Goal: Information Seeking & Learning: Learn about a topic

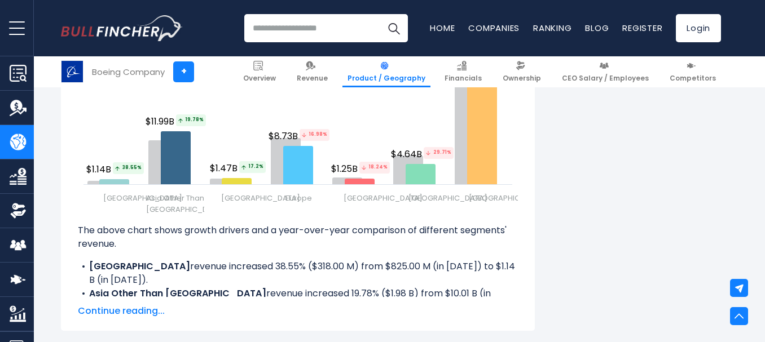
scroll to position [1536, 0]
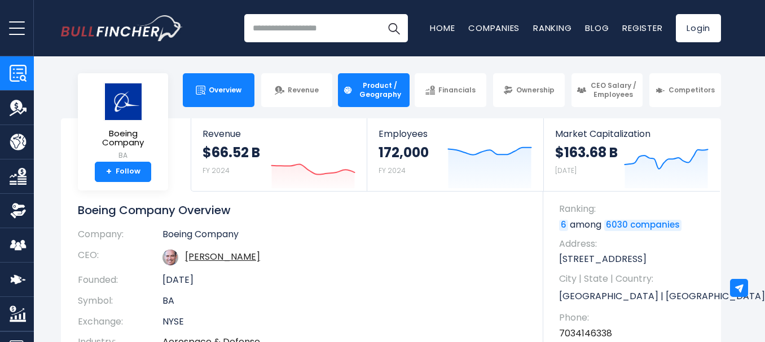
click at [385, 85] on span "Product / Geography" at bounding box center [380, 89] width 48 height 17
click at [388, 92] on span "Product / Geography" at bounding box center [380, 89] width 48 height 17
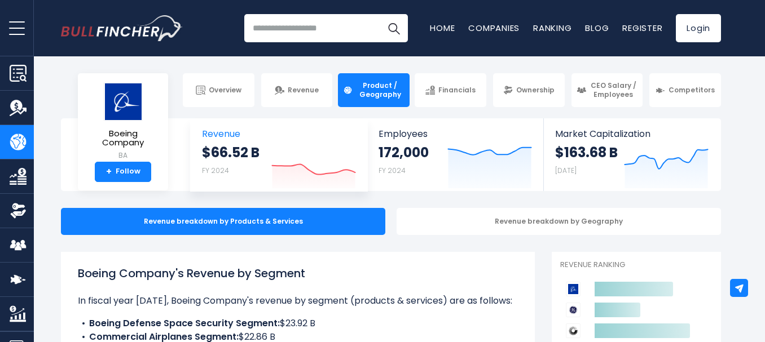
click at [247, 162] on div "$66.52 B FY 2024" at bounding box center [231, 162] width 58 height 36
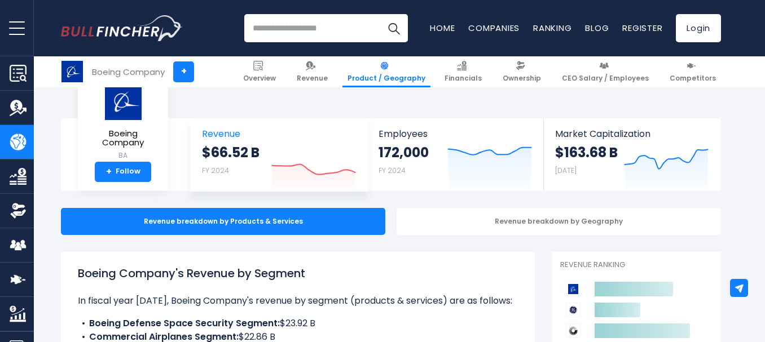
scroll to position [299, 0]
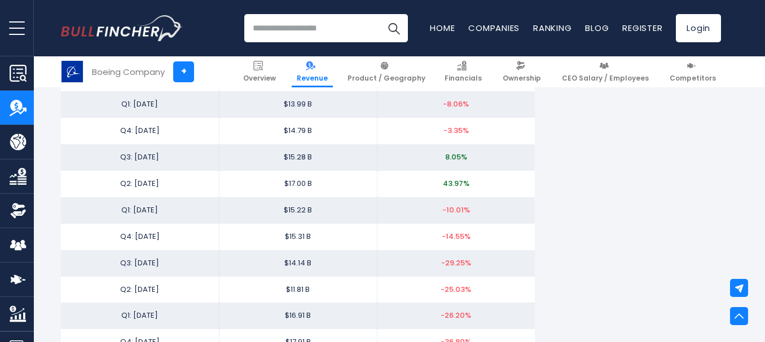
scroll to position [2163, 0]
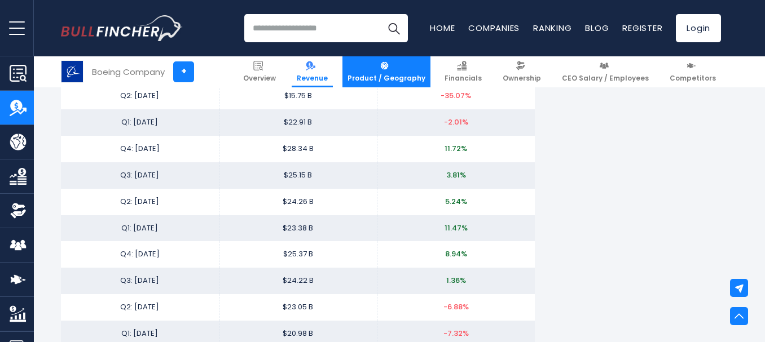
click at [406, 82] on span "Product / Geography" at bounding box center [386, 78] width 78 height 9
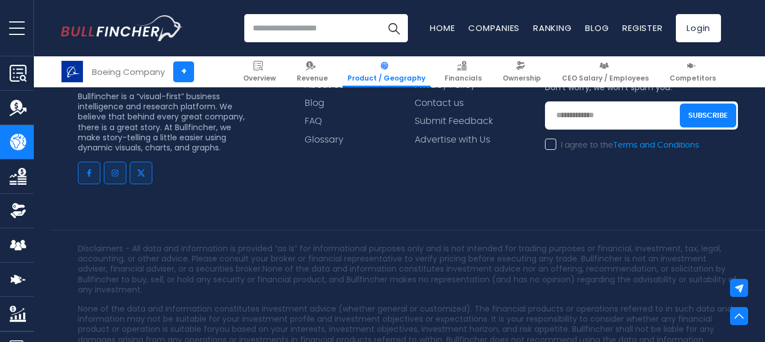
scroll to position [2751, 0]
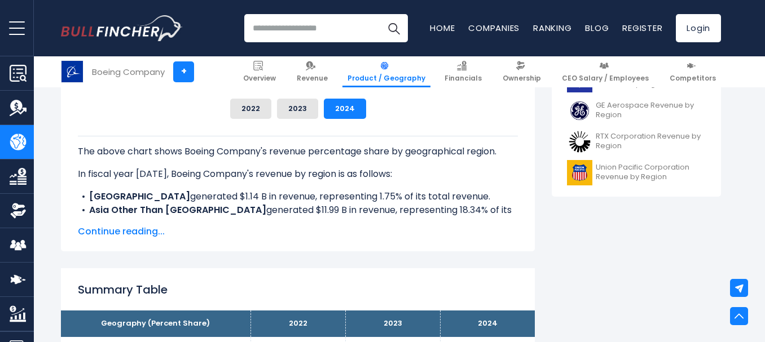
scroll to position [519, 0]
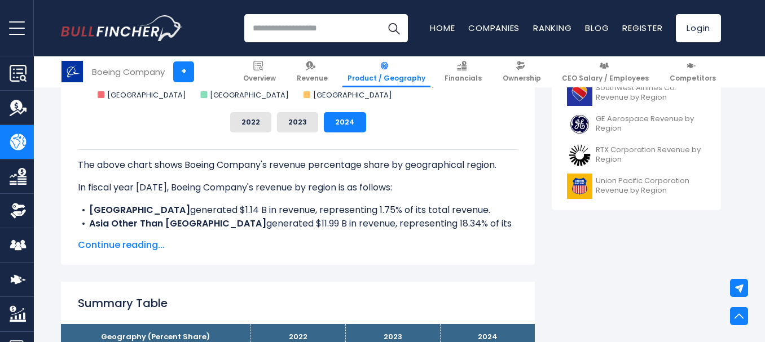
click at [114, 247] on span "Continue reading..." at bounding box center [298, 245] width 440 height 14
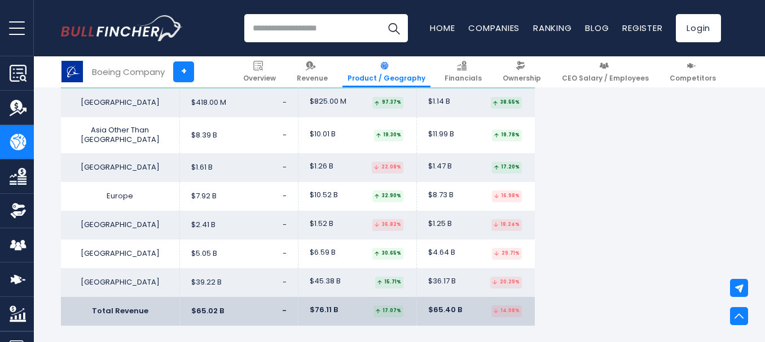
scroll to position [2016, 0]
